Goal: Task Accomplishment & Management: Manage account settings

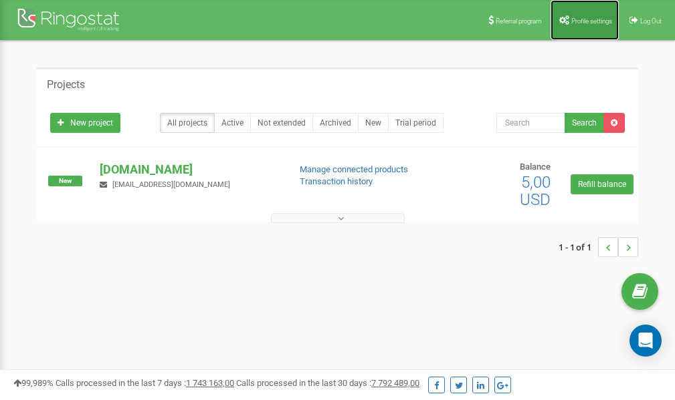
click at [588, 17] on span "Profile settings" at bounding box center [591, 20] width 41 height 7
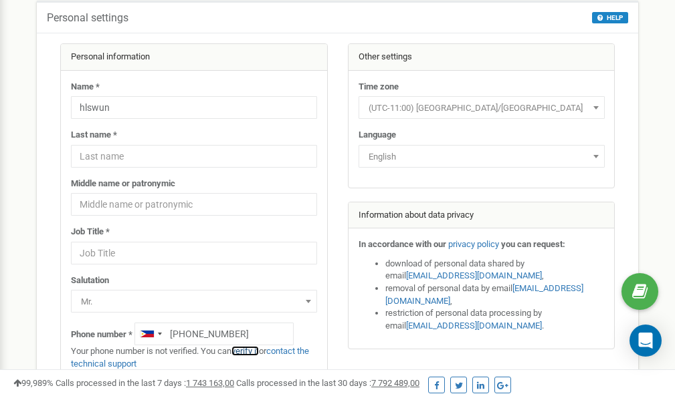
click at [253, 352] on link "verify it" at bounding box center [244, 351] width 27 height 10
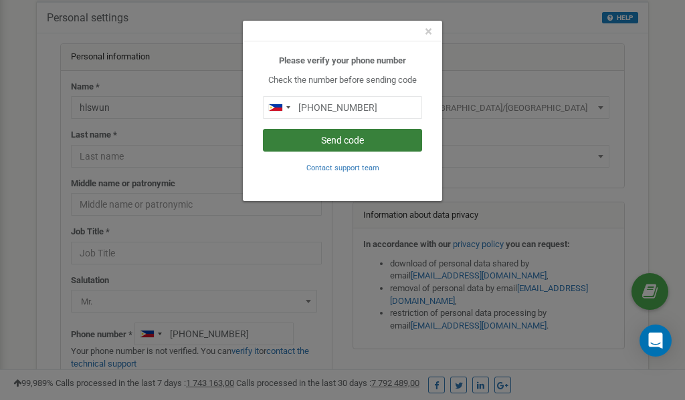
click at [357, 145] on button "Send code" at bounding box center [342, 140] width 159 height 23
